Goal: Transaction & Acquisition: Purchase product/service

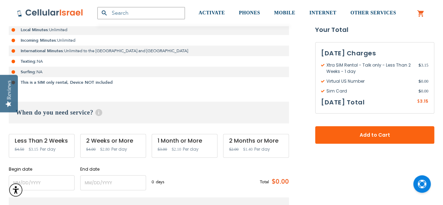
scroll to position [210, 0]
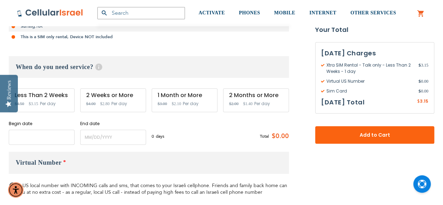
click at [57, 137] on input "name" at bounding box center [42, 137] width 66 height 15
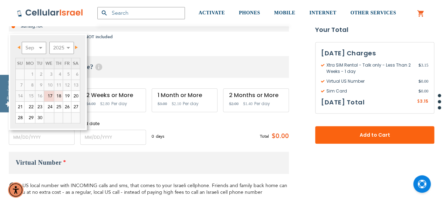
click at [59, 96] on link "18" at bounding box center [58, 96] width 8 height 11
type input "[DATE]"
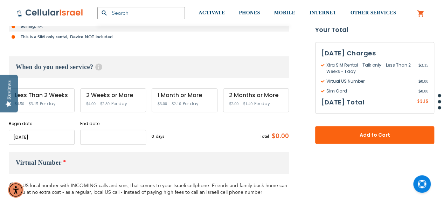
click at [88, 133] on input "name" at bounding box center [113, 137] width 66 height 15
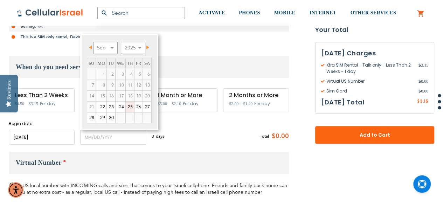
click at [128, 108] on link "25" at bounding box center [130, 107] width 8 height 11
type input "[DATE]"
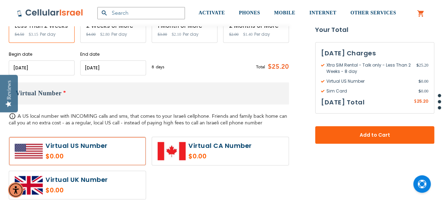
scroll to position [280, 0]
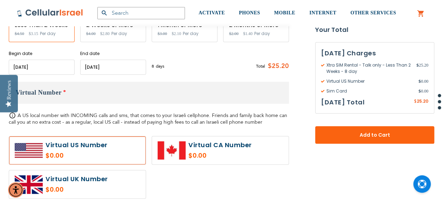
click at [111, 179] on label at bounding box center [77, 184] width 137 height 28
radio input "true"
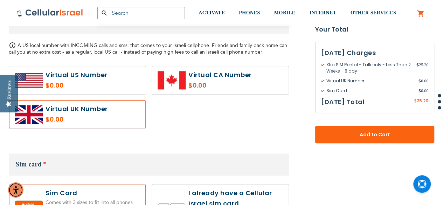
scroll to position [421, 0]
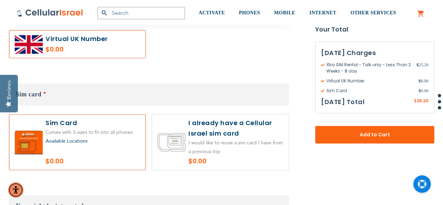
click at [210, 152] on label at bounding box center [220, 142] width 137 height 56
radio input "true"
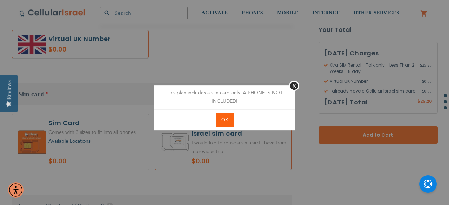
click at [218, 119] on button "OK" at bounding box center [225, 120] width 18 height 14
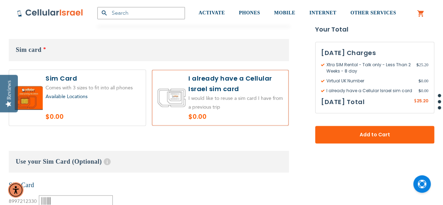
scroll to position [491, 0]
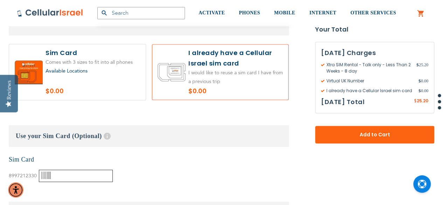
click at [89, 176] on input "text" at bounding box center [76, 176] width 74 height 12
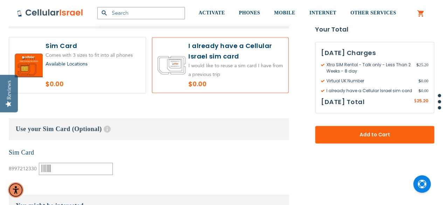
scroll to position [561, 0]
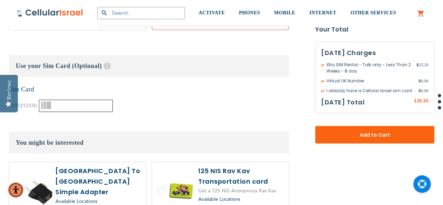
paste input "000408418"
click at [195, 109] on div "None Sim Card 8997212330" at bounding box center [149, 98] width 280 height 27
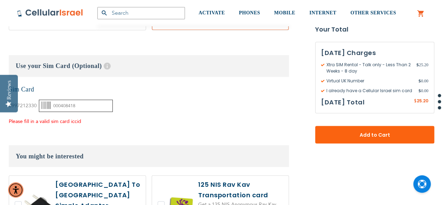
click at [105, 107] on input "000408418" at bounding box center [76, 106] width 74 height 12
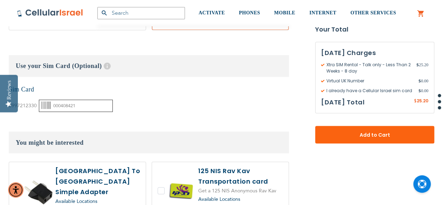
type input "000408421"
click at [175, 109] on div "None Sim Card 8997212330" at bounding box center [149, 98] width 280 height 27
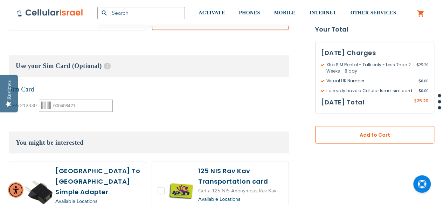
click at [374, 135] on span "Add to Cart" at bounding box center [375, 134] width 73 height 7
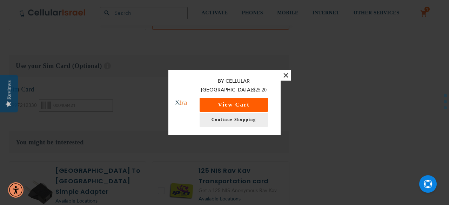
drag, startPoint x: 247, startPoint y: 99, endPoint x: 253, endPoint y: 87, distance: 13.2
click at [247, 99] on button "View Cart" at bounding box center [233, 105] width 68 height 14
